Goal: Task Accomplishment & Management: Manage account settings

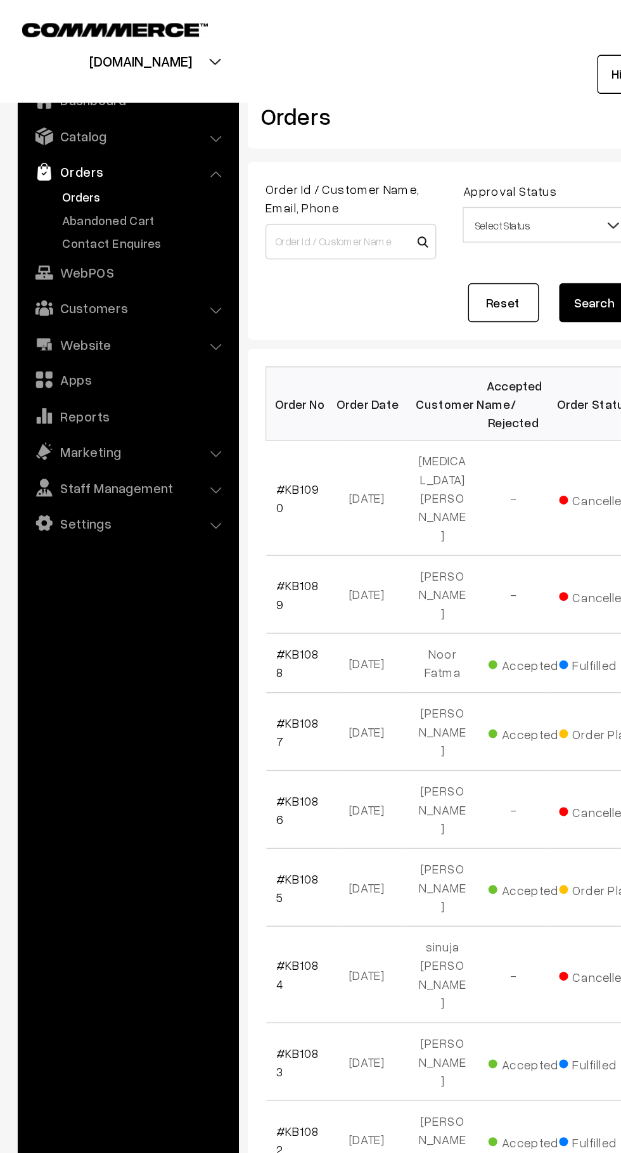
click at [94, 154] on link "Abandoned Cart" at bounding box center [104, 157] width 126 height 13
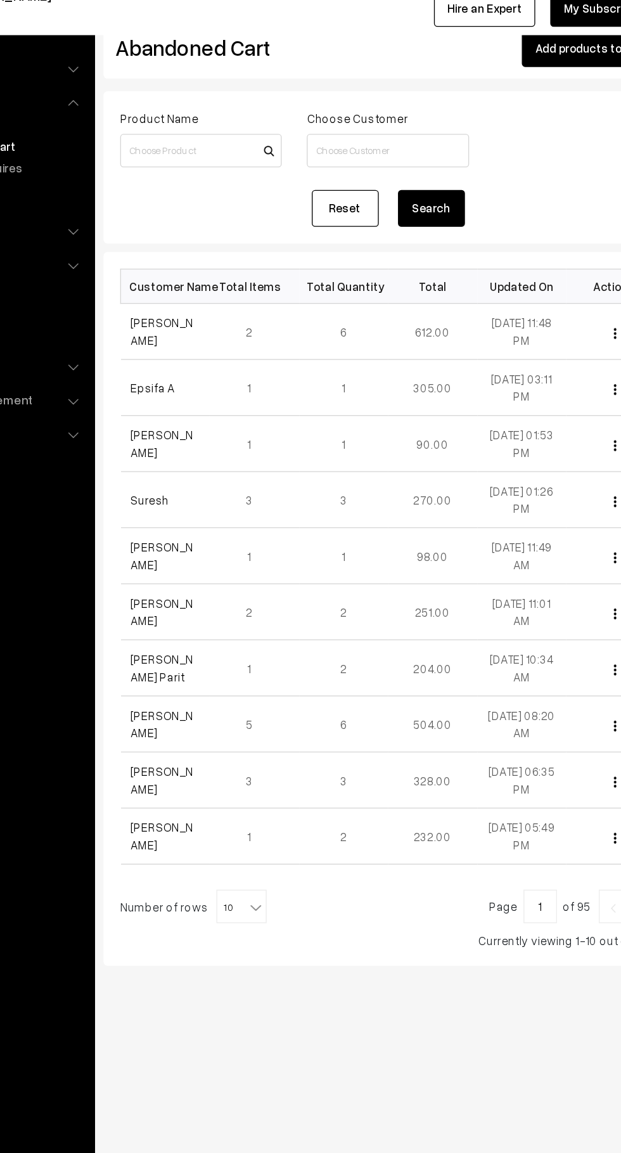
click at [211, 299] on link "[PERSON_NAME]" at bounding box center [222, 298] width 48 height 24
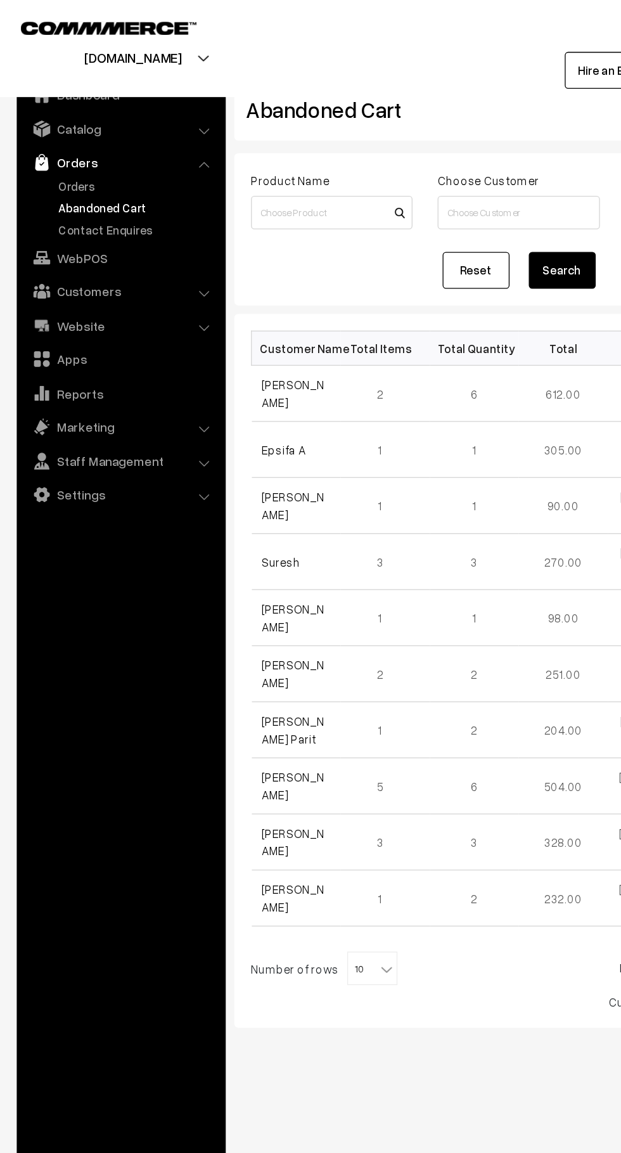
click at [46, 141] on link "Orders" at bounding box center [104, 140] width 126 height 13
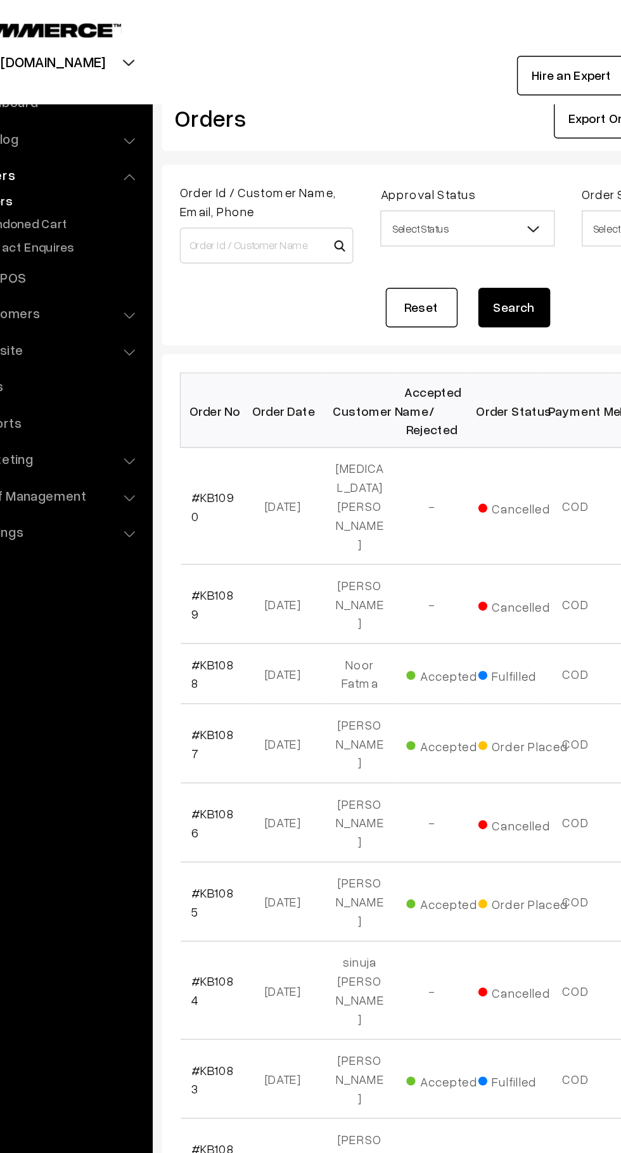
click at [87, 157] on link "Abandoned Cart" at bounding box center [104, 157] width 126 height 13
